Goal: Transaction & Acquisition: Purchase product/service

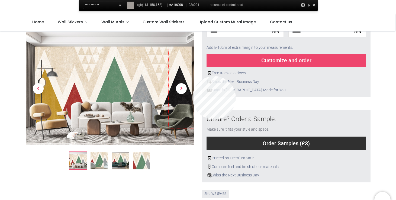
scroll to position [121, 0]
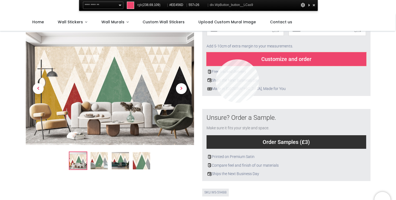
click at [216, 59] on div "Customize and order" at bounding box center [287, 59] width 160 height 14
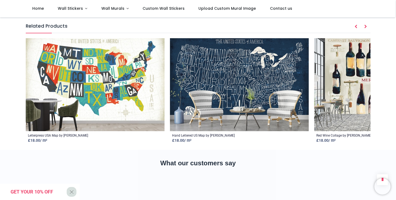
scroll to position [778, 0]
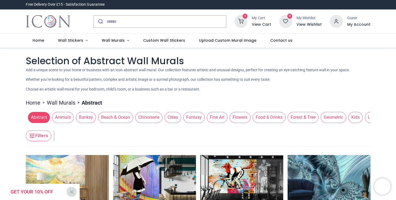
click at [259, 24] on h6 "View Cart" at bounding box center [261, 24] width 19 height 5
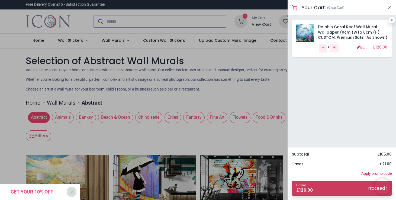
click at [325, 191] on link "1 items £ 126.00 Proceed" at bounding box center [342, 188] width 100 height 15
